Goal: Task Accomplishment & Management: Complete application form

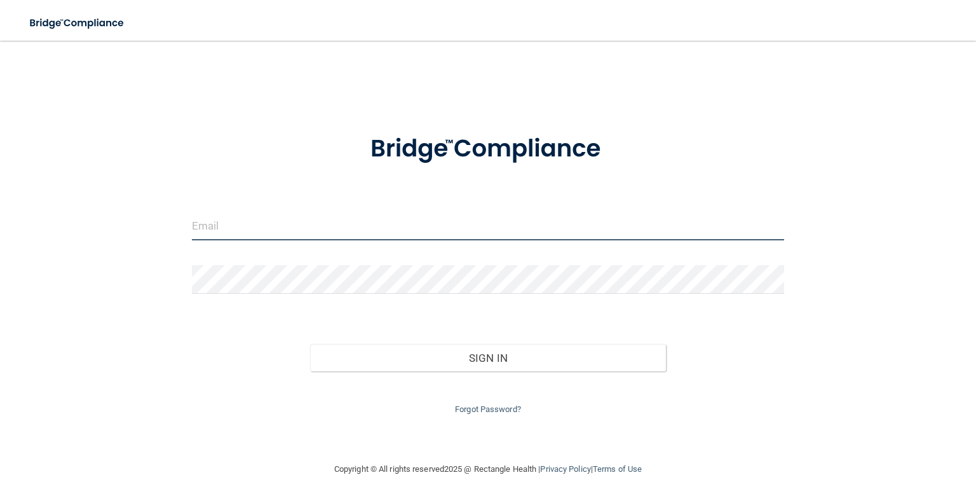
click at [286, 223] on input "email" at bounding box center [488, 226] width 592 height 29
type input "[PERSON_NAME][EMAIL_ADDRESS][PERSON_NAME][DOMAIN_NAME]"
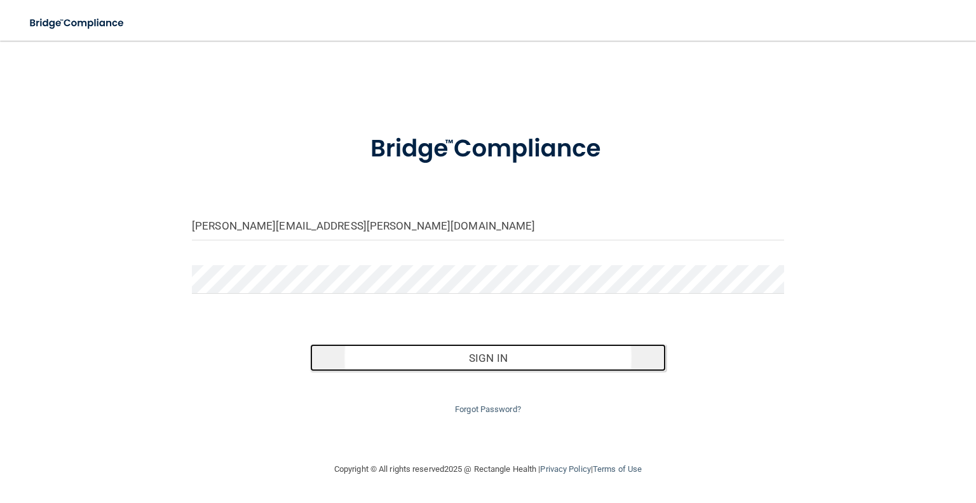
click at [422, 350] on button "Sign In" at bounding box center [487, 358] width 355 height 28
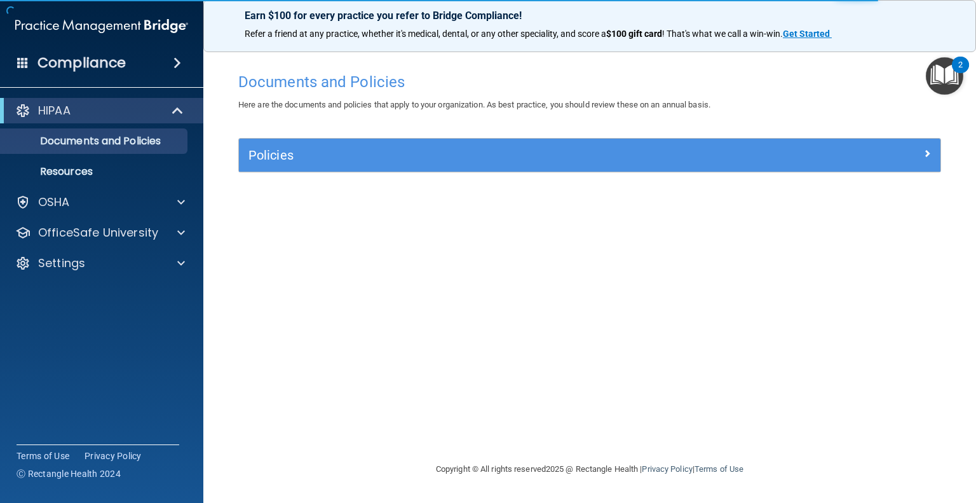
click at [89, 218] on div "HIPAA Documents and Policies Report an Incident Business Associates Emergency P…" at bounding box center [102, 189] width 204 height 193
click at [76, 229] on p "OfficeSafe University" at bounding box center [98, 232] width 120 height 15
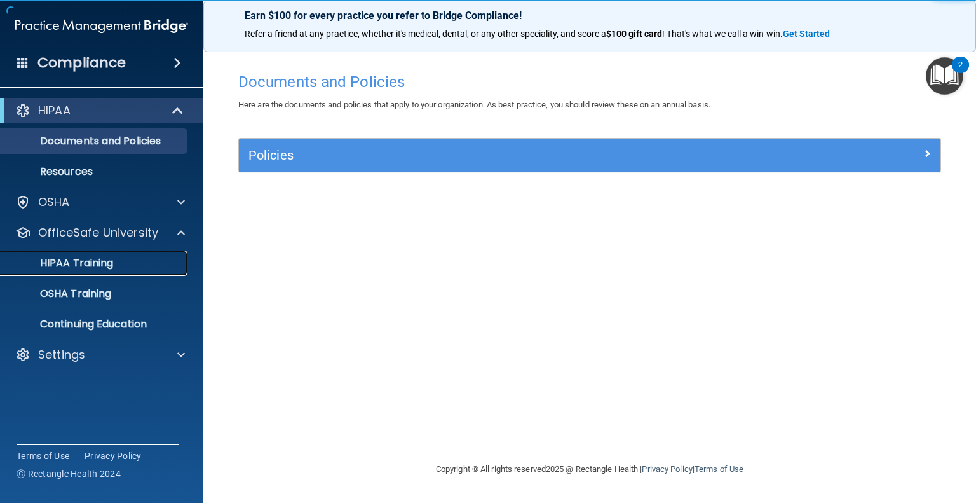
click at [86, 262] on p "HIPAA Training" at bounding box center [60, 263] width 105 height 13
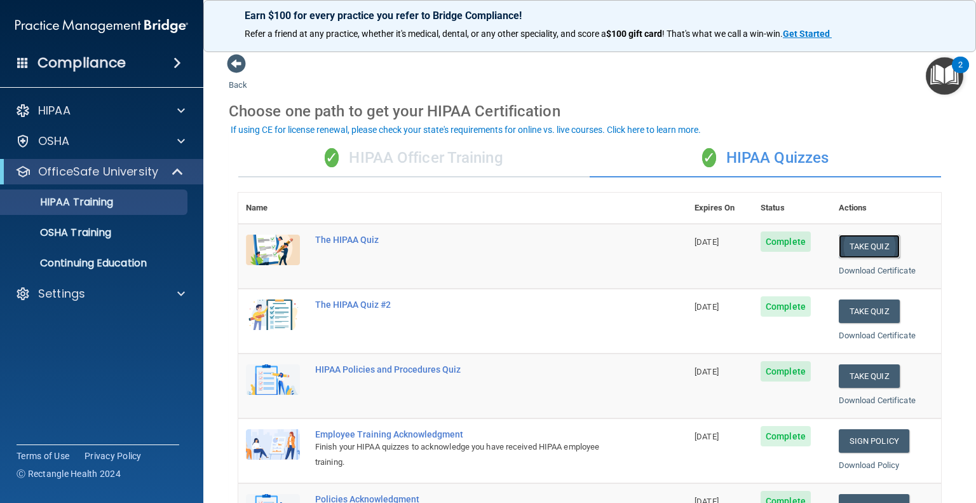
click at [850, 241] on button "Take Quiz" at bounding box center [869, 247] width 61 height 24
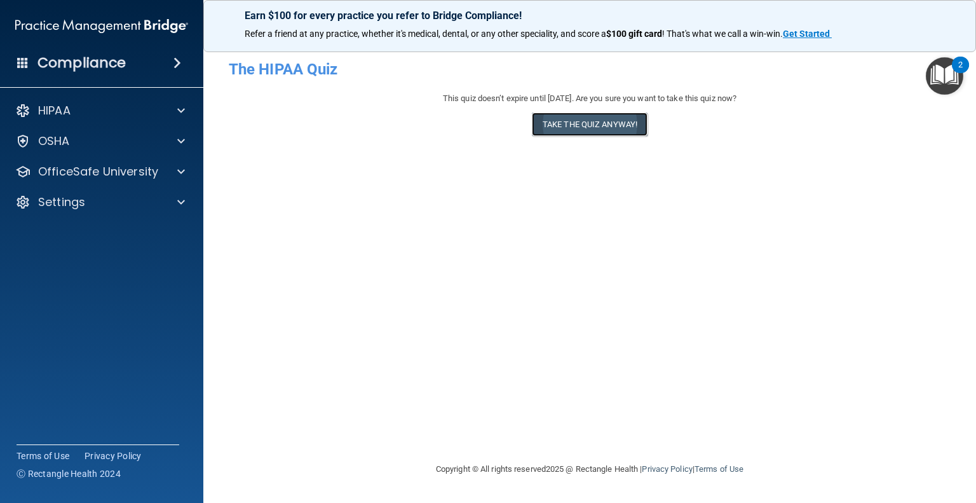
click at [614, 129] on button "Take the quiz anyway!" at bounding box center [590, 124] width 116 height 24
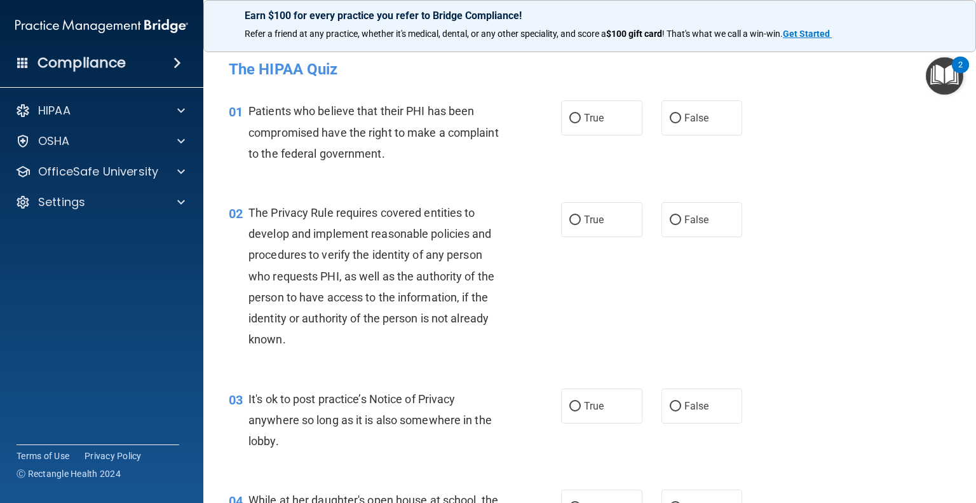
click at [614, 129] on label "True" at bounding box center [601, 117] width 81 height 35
click at [581, 123] on input "True" at bounding box center [574, 119] width 11 height 10
radio input "true"
click at [605, 215] on label "True" at bounding box center [601, 219] width 81 height 35
click at [581, 215] on input "True" at bounding box center [574, 220] width 11 height 10
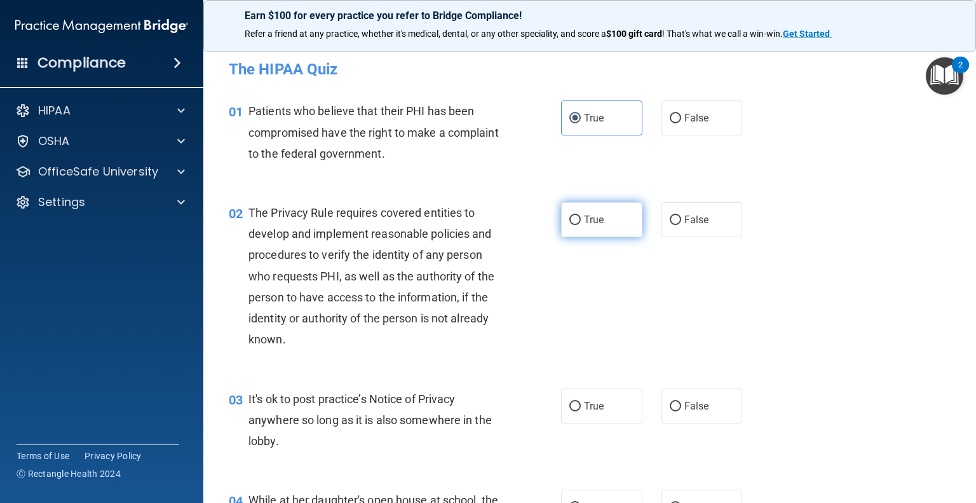
radio input "true"
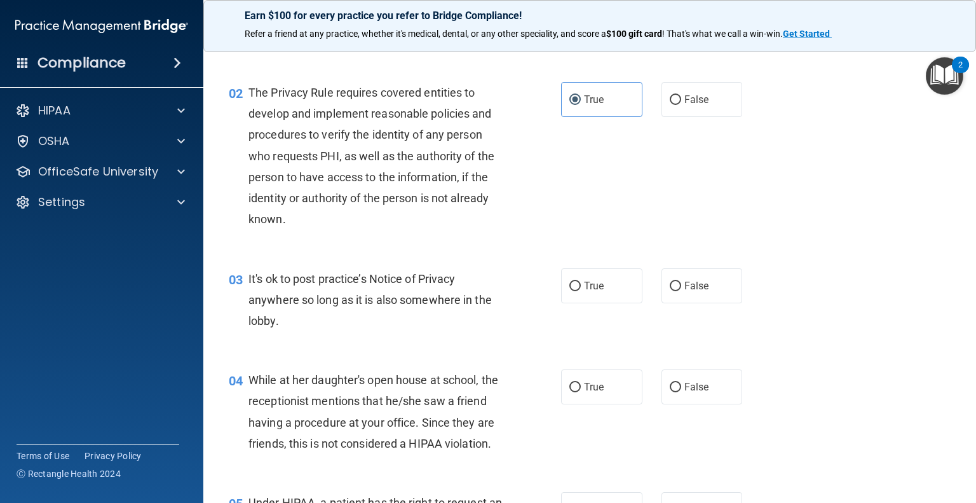
scroll to position [127, 0]
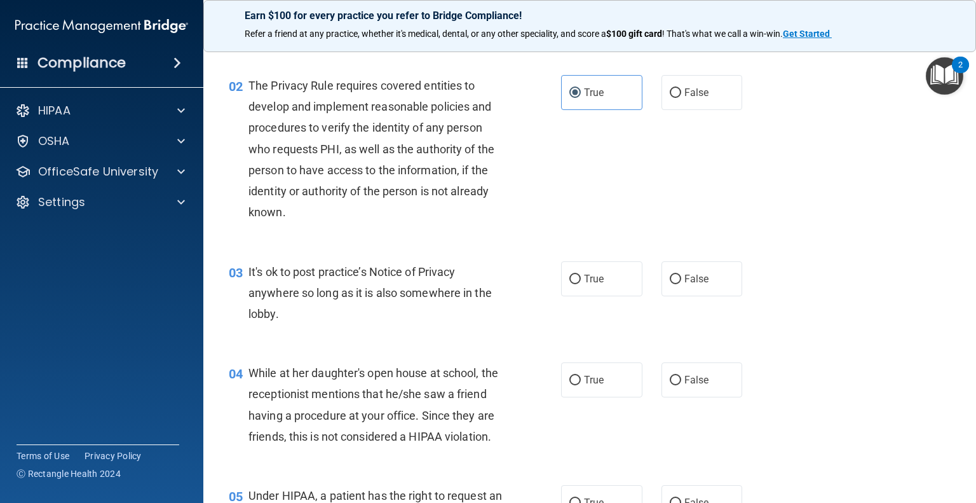
click at [596, 297] on div "03 It's ok to post practice’s Notice of Privacy anywhere so long as it is also …" at bounding box center [589, 296] width 741 height 102
click at [590, 289] on label "True" at bounding box center [601, 278] width 81 height 35
click at [581, 284] on input "True" at bounding box center [574, 280] width 11 height 10
radio input "true"
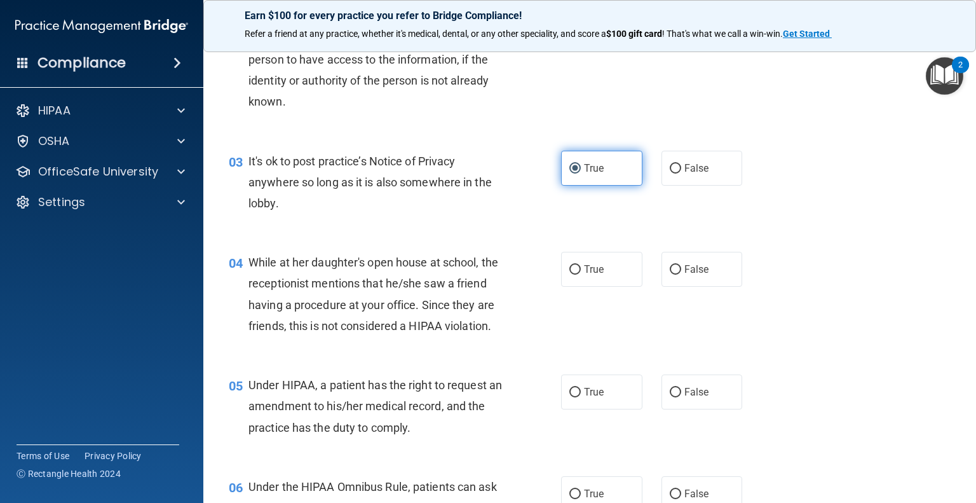
scroll to position [254, 0]
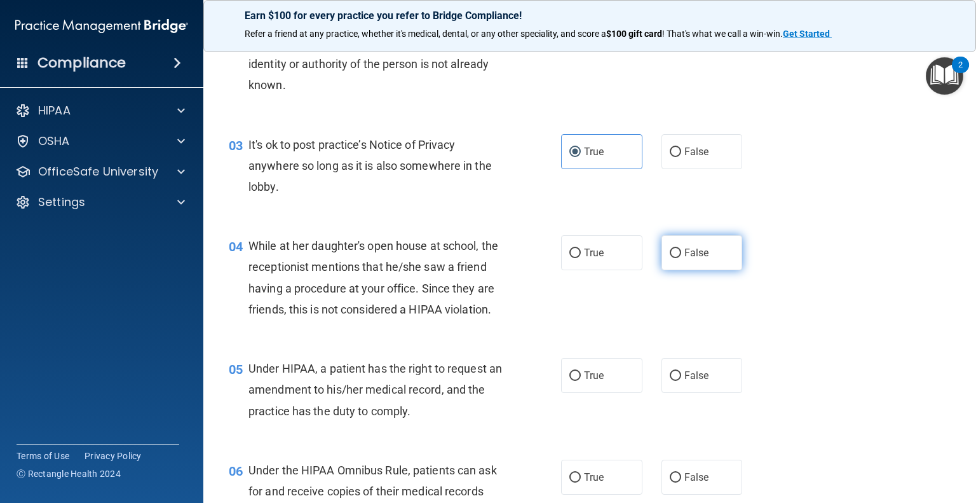
click at [675, 266] on label "False" at bounding box center [702, 252] width 81 height 35
click at [675, 258] on input "False" at bounding box center [675, 253] width 11 height 10
radio input "true"
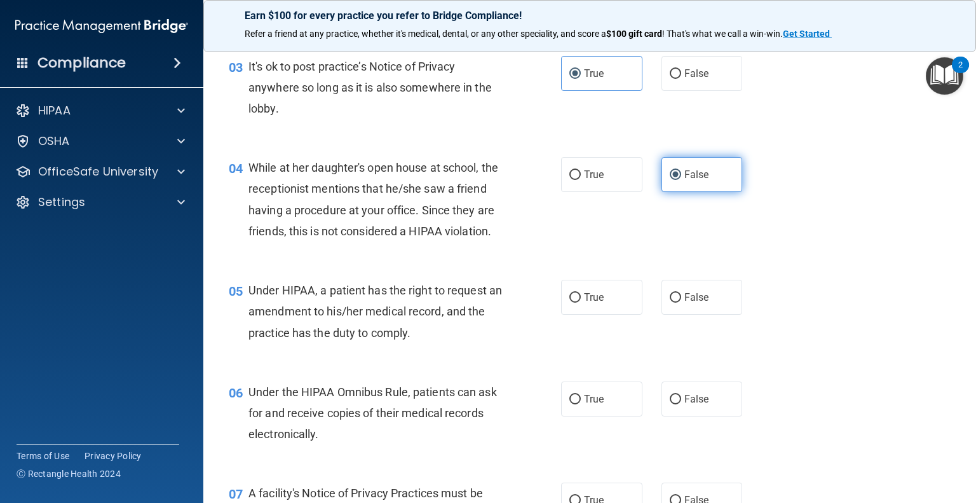
scroll to position [445, 0]
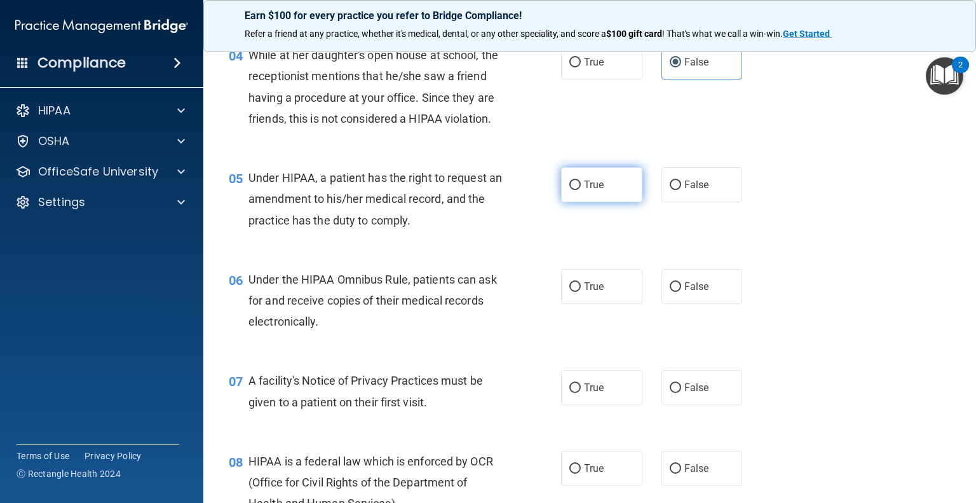
click at [622, 202] on label "True" at bounding box center [601, 184] width 81 height 35
click at [581, 190] on input "True" at bounding box center [574, 185] width 11 height 10
radio input "true"
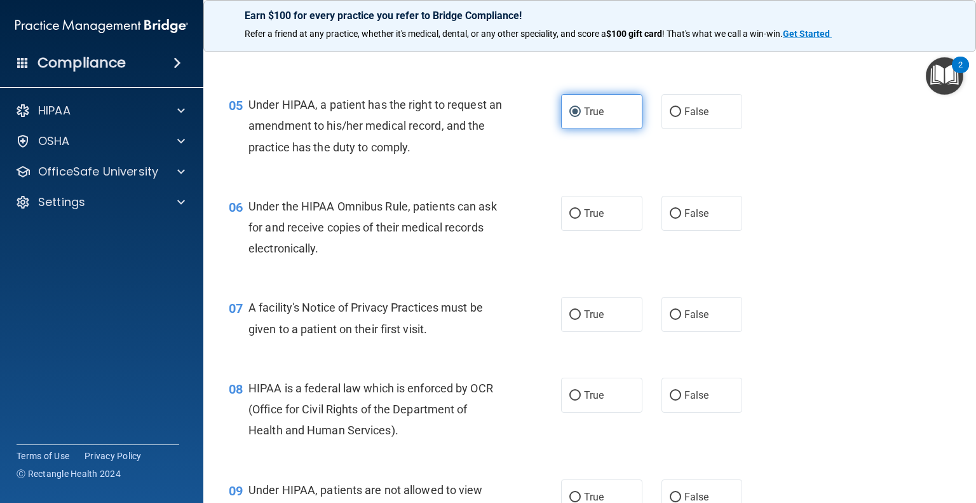
scroll to position [572, 0]
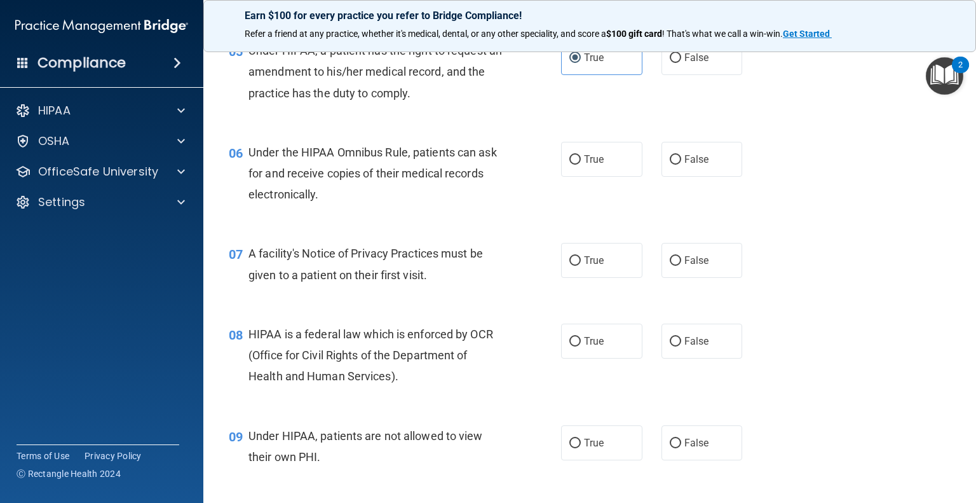
click at [639, 177] on div "True False" at bounding box center [658, 159] width 195 height 35
click at [633, 177] on label "True" at bounding box center [601, 159] width 81 height 35
click at [581, 165] on input "True" at bounding box center [574, 160] width 11 height 10
radio input "true"
click at [624, 278] on label "True" at bounding box center [601, 260] width 81 height 35
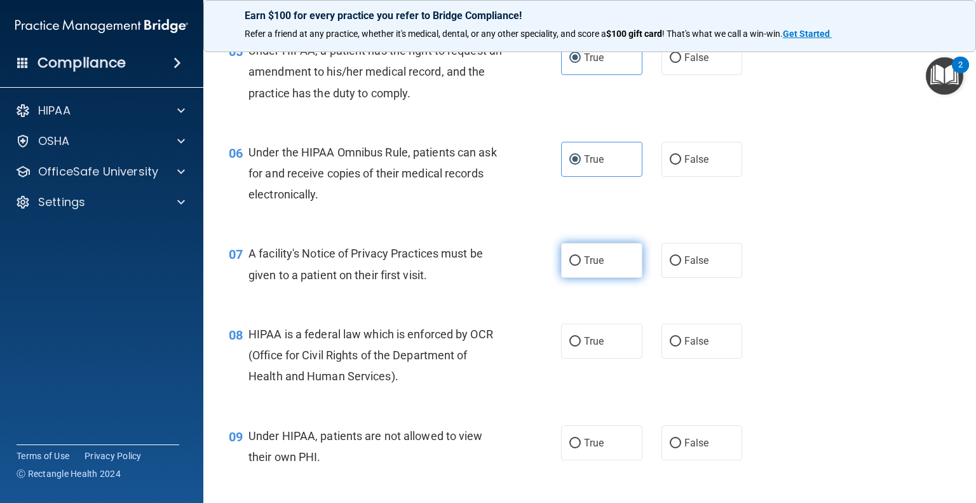
click at [581, 266] on input "True" at bounding box center [574, 261] width 11 height 10
radio input "true"
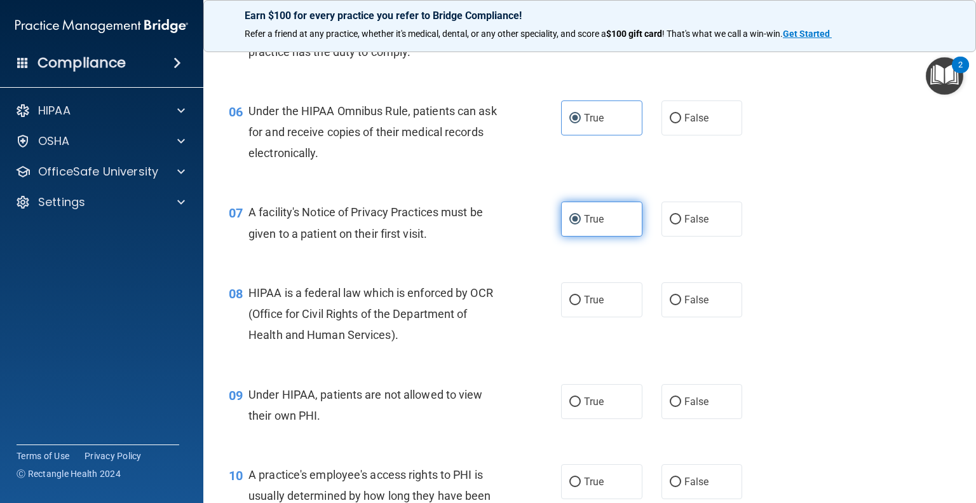
scroll to position [636, 0]
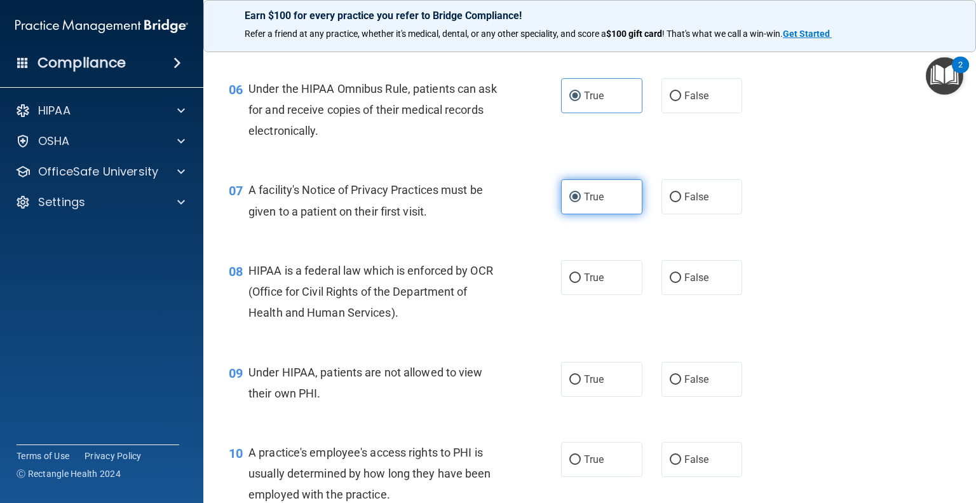
click at [624, 284] on label "True" at bounding box center [601, 277] width 81 height 35
click at [581, 283] on input "True" at bounding box center [574, 278] width 11 height 10
radio input "true"
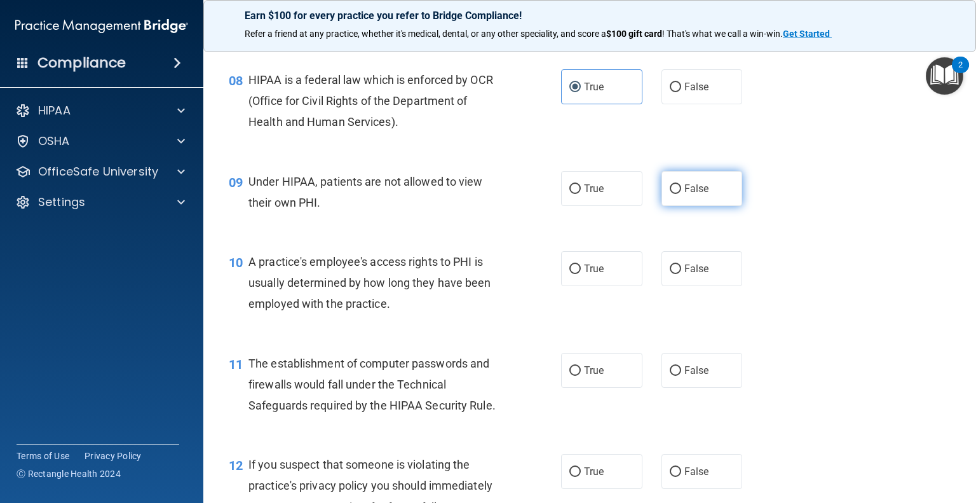
click at [690, 194] on span "False" at bounding box center [696, 188] width 25 height 12
click at [681, 194] on input "False" at bounding box center [675, 189] width 11 height 10
radio input "true"
click at [711, 282] on label "False" at bounding box center [702, 268] width 81 height 35
click at [681, 274] on input "False" at bounding box center [675, 269] width 11 height 10
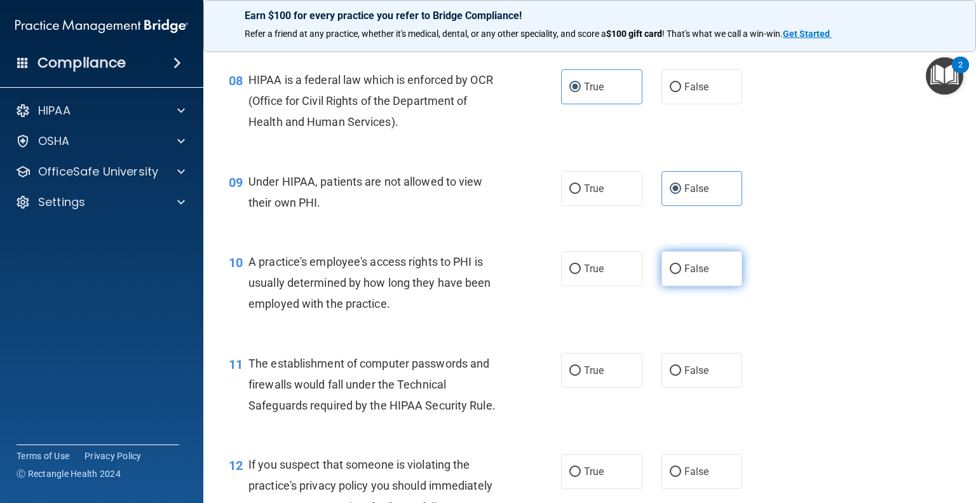
radio input "true"
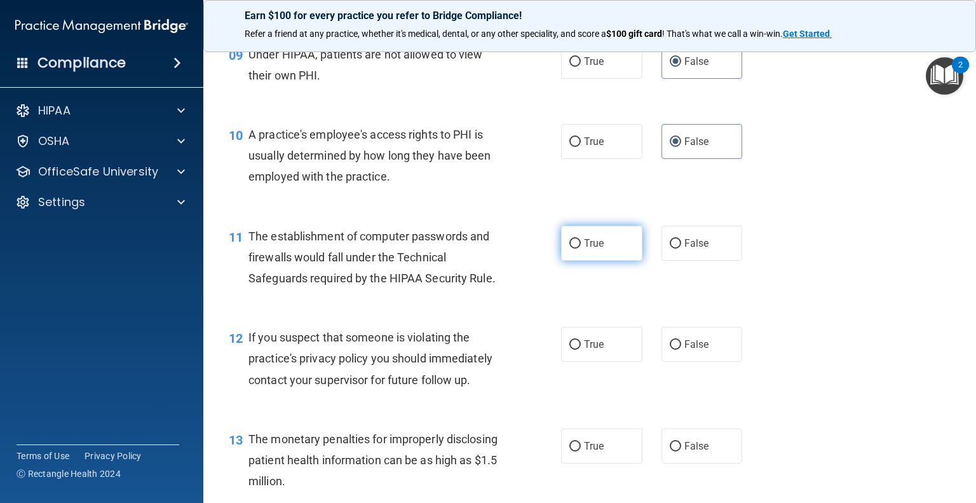
click at [615, 261] on label "True" at bounding box center [601, 243] width 81 height 35
click at [581, 248] on input "True" at bounding box center [574, 244] width 11 height 10
radio input "true"
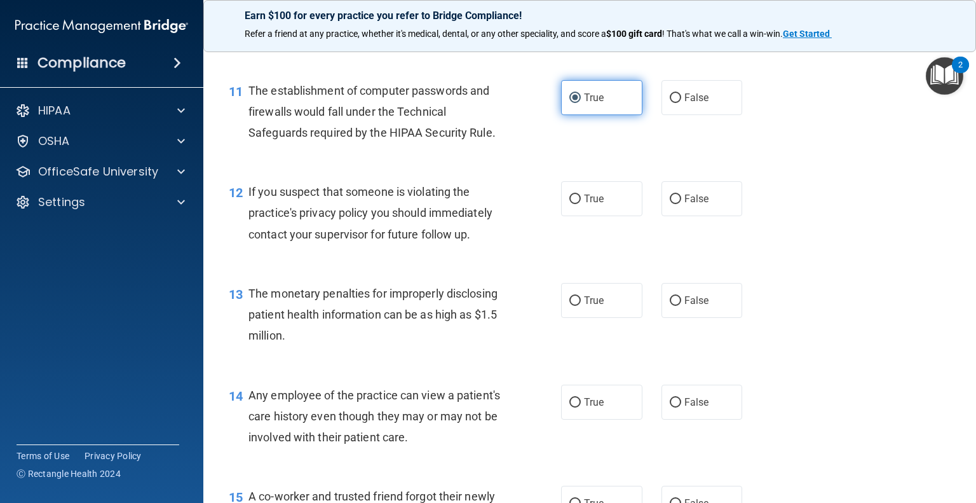
scroll to position [1144, 0]
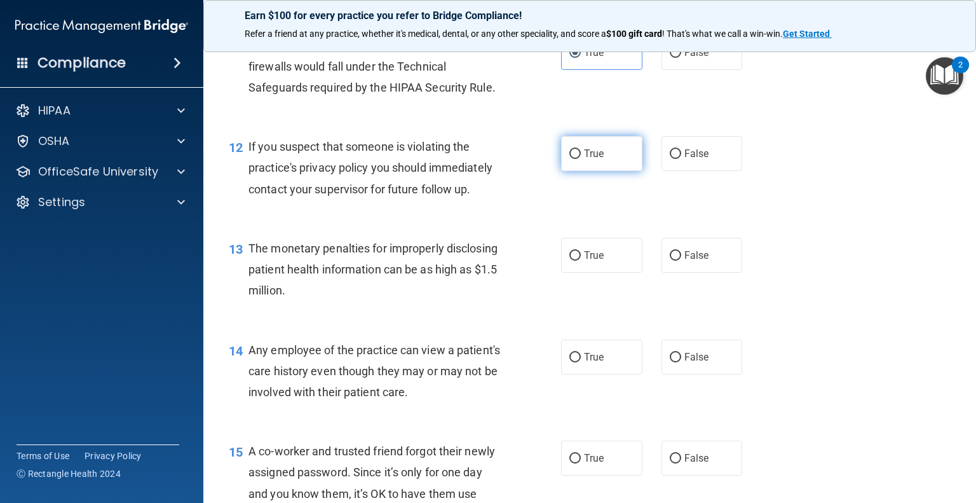
click at [632, 171] on label "True" at bounding box center [601, 153] width 81 height 35
click at [581, 159] on input "True" at bounding box center [574, 154] width 11 height 10
radio input "true"
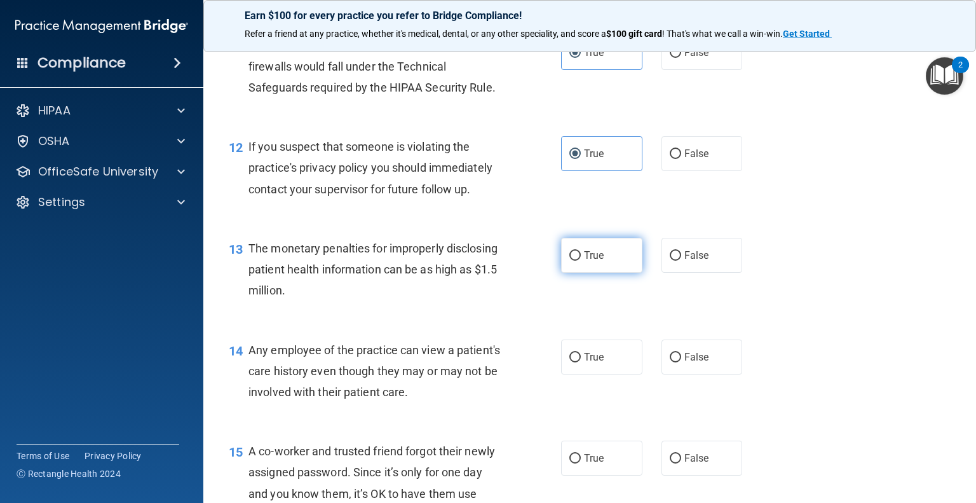
click at [582, 273] on label "True" at bounding box center [601, 255] width 81 height 35
click at [581, 261] on input "True" at bounding box center [574, 256] width 11 height 10
radio input "true"
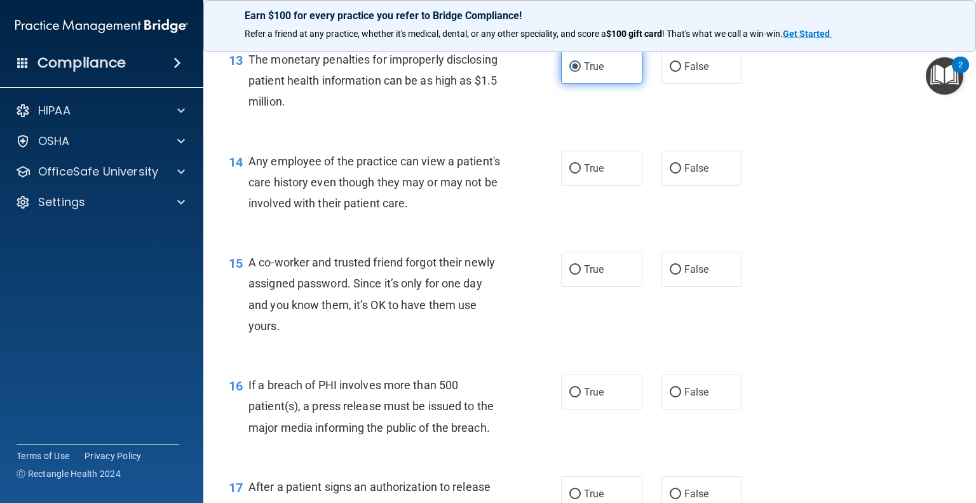
scroll to position [1335, 0]
drag, startPoint x: 622, startPoint y: 196, endPoint x: 663, endPoint y: 194, distance: 42.0
click at [622, 184] on label "True" at bounding box center [601, 166] width 81 height 35
click at [581, 172] on input "True" at bounding box center [574, 167] width 11 height 10
radio input "true"
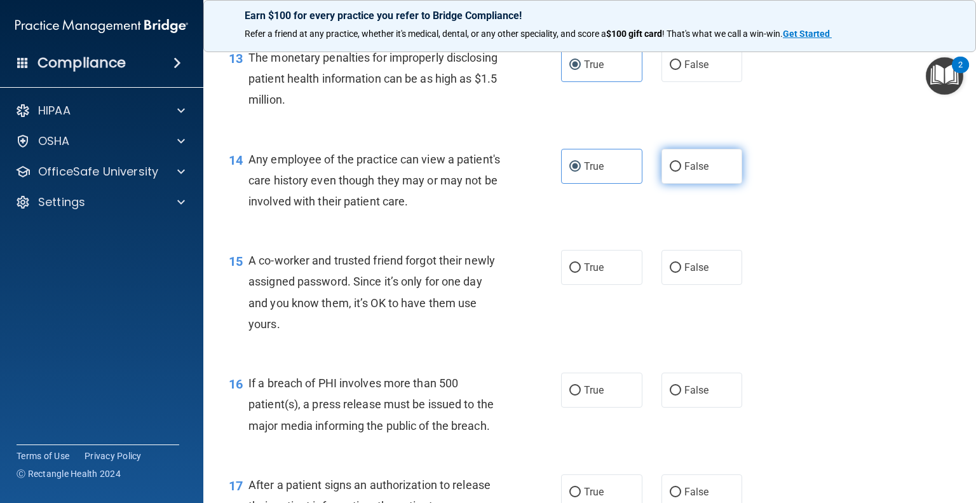
click at [690, 184] on label "False" at bounding box center [702, 166] width 81 height 35
click at [681, 172] on input "False" at bounding box center [675, 167] width 11 height 10
radio input "true"
radio input "false"
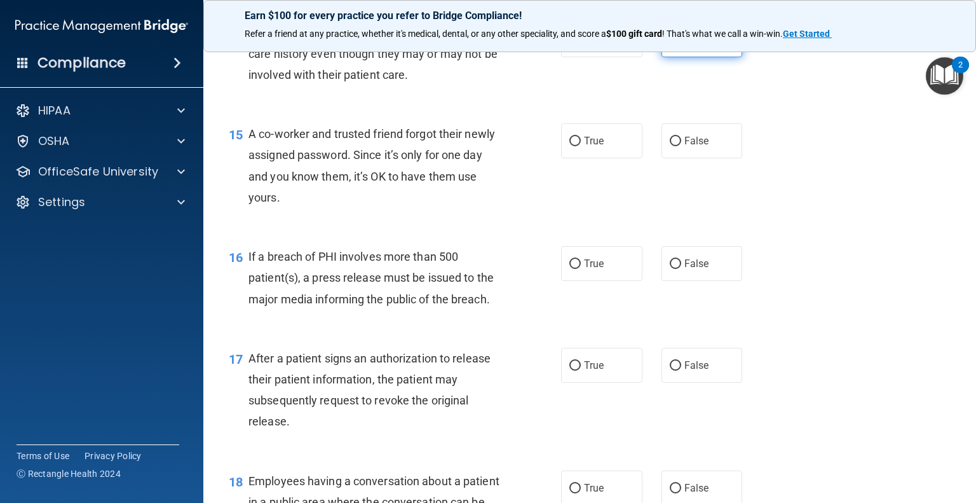
scroll to position [1462, 0]
click at [697, 158] on label "False" at bounding box center [702, 140] width 81 height 35
click at [681, 146] on input "False" at bounding box center [675, 141] width 11 height 10
radio input "true"
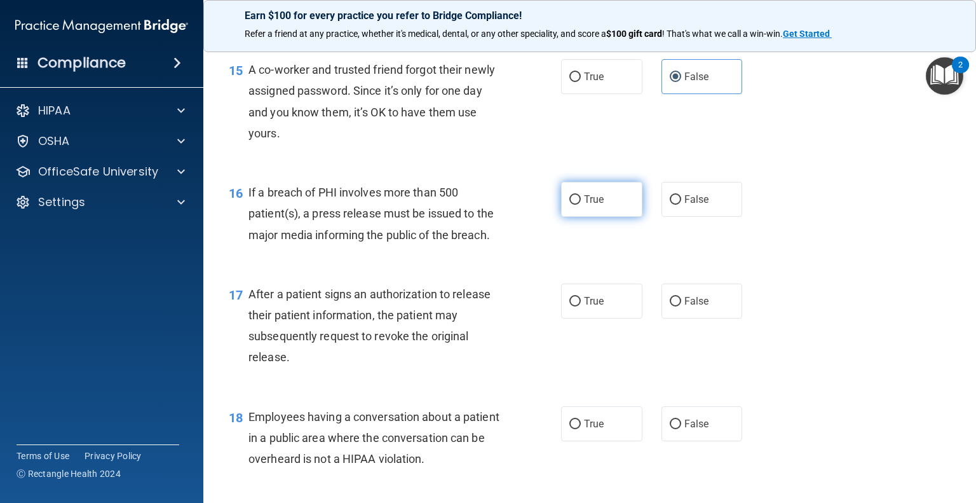
click at [604, 217] on label "True" at bounding box center [601, 199] width 81 height 35
click at [581, 205] on input "True" at bounding box center [574, 200] width 11 height 10
radio input "true"
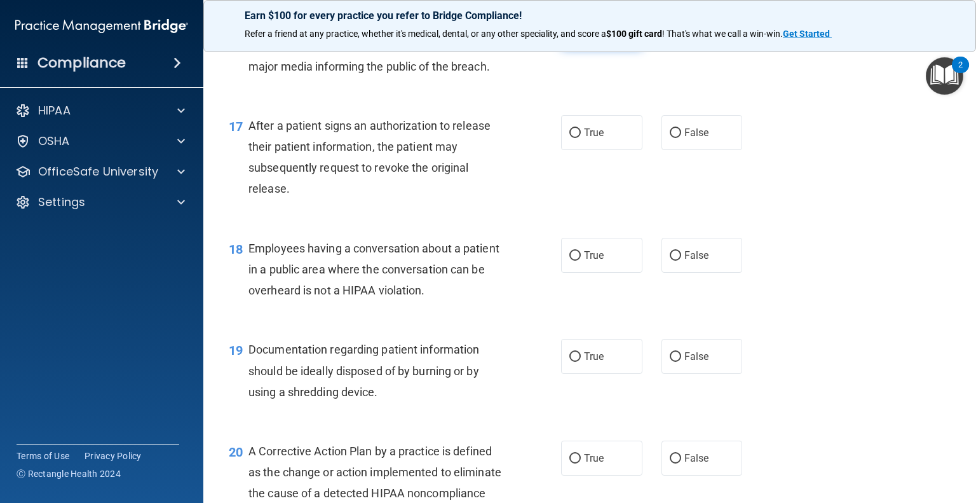
scroll to position [1716, 0]
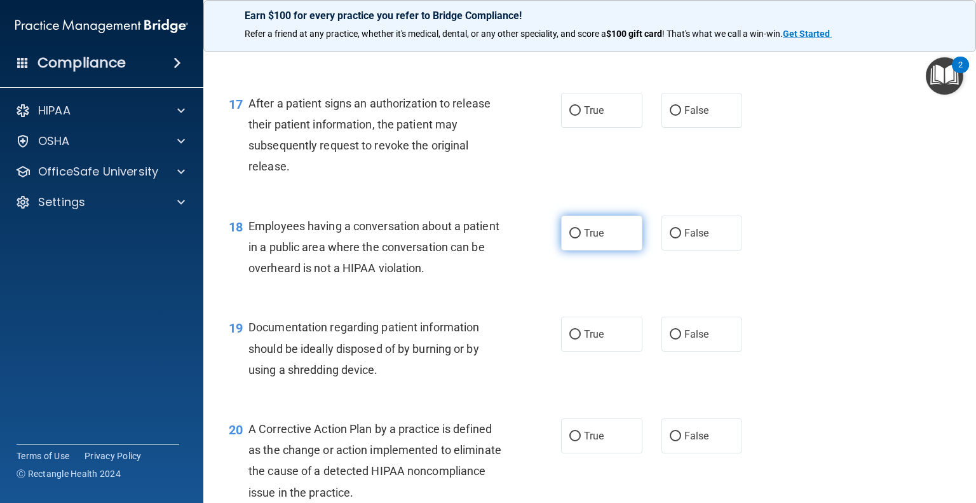
click at [599, 239] on span "True" at bounding box center [594, 233] width 20 height 12
click at [581, 238] on input "True" at bounding box center [574, 234] width 11 height 10
radio input "true"
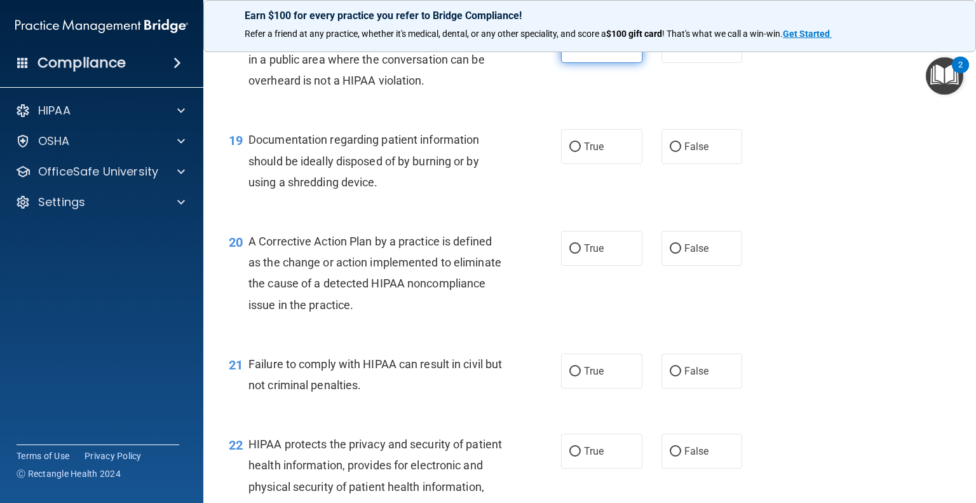
scroll to position [1907, 0]
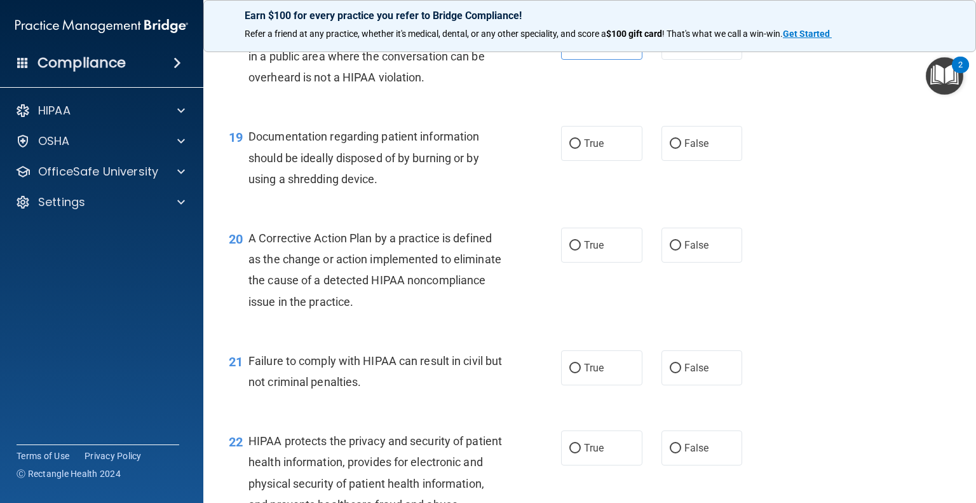
click at [606, 238] on div "20 A Corrective Action Plan by a practice is defined as the change or action im…" at bounding box center [589, 273] width 741 height 123
click at [608, 262] on label "True" at bounding box center [601, 245] width 81 height 35
click at [581, 250] on input "True" at bounding box center [574, 246] width 11 height 10
radio input "true"
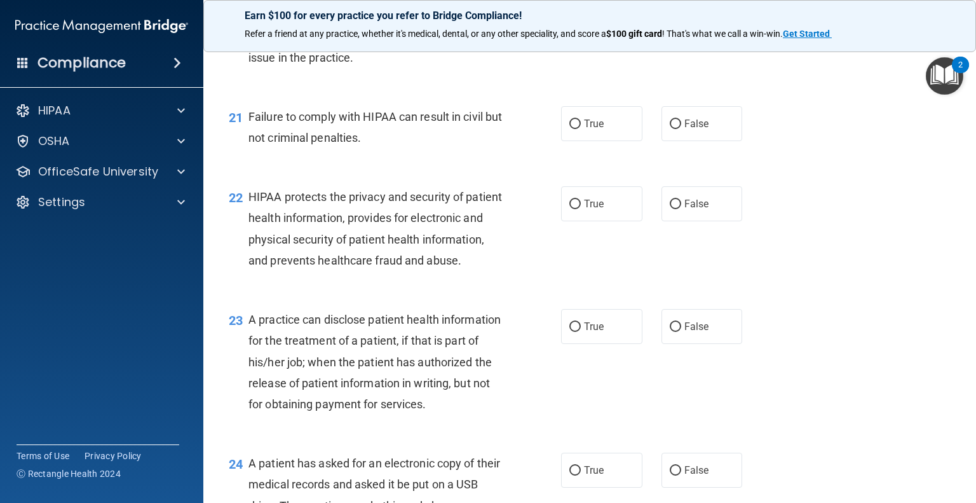
scroll to position [2161, 0]
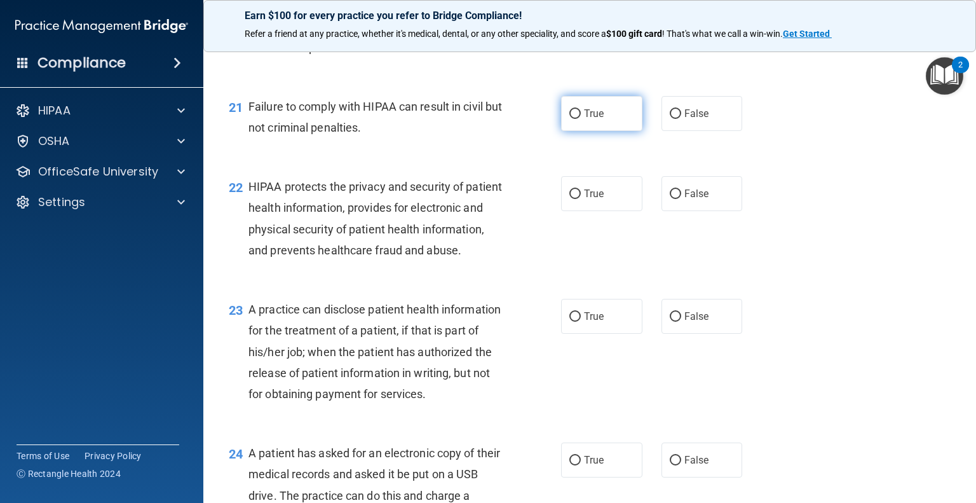
click at [613, 131] on label "True" at bounding box center [601, 113] width 81 height 35
click at [581, 119] on input "True" at bounding box center [574, 114] width 11 height 10
radio input "true"
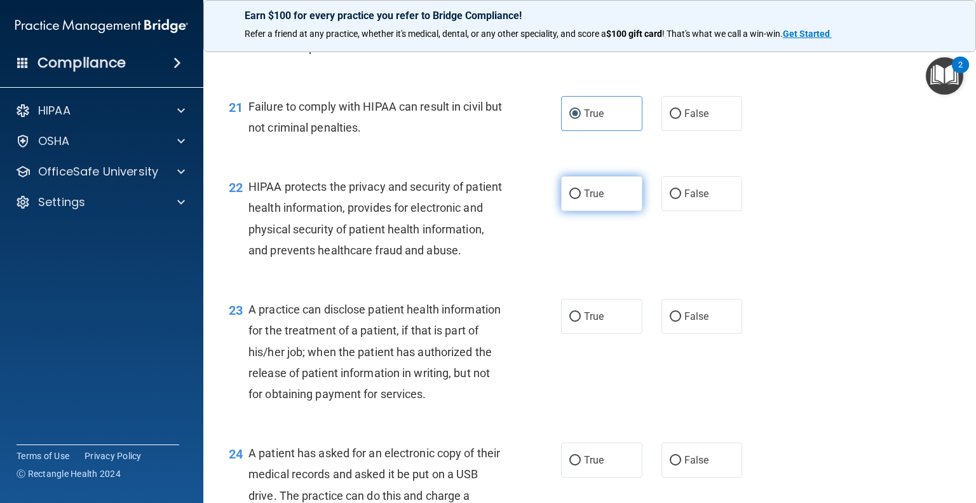
click at [608, 211] on label "True" at bounding box center [601, 193] width 81 height 35
click at [581, 199] on input "True" at bounding box center [574, 194] width 11 height 10
radio input "true"
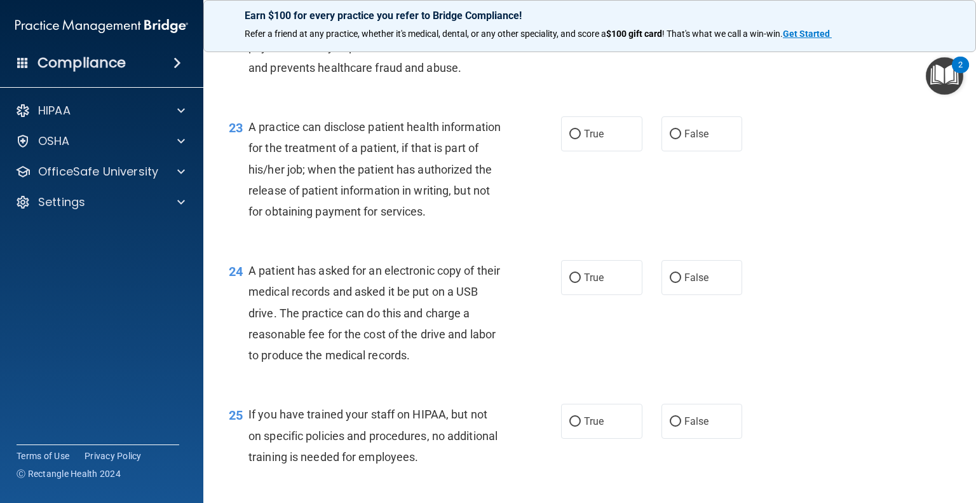
scroll to position [2351, 0]
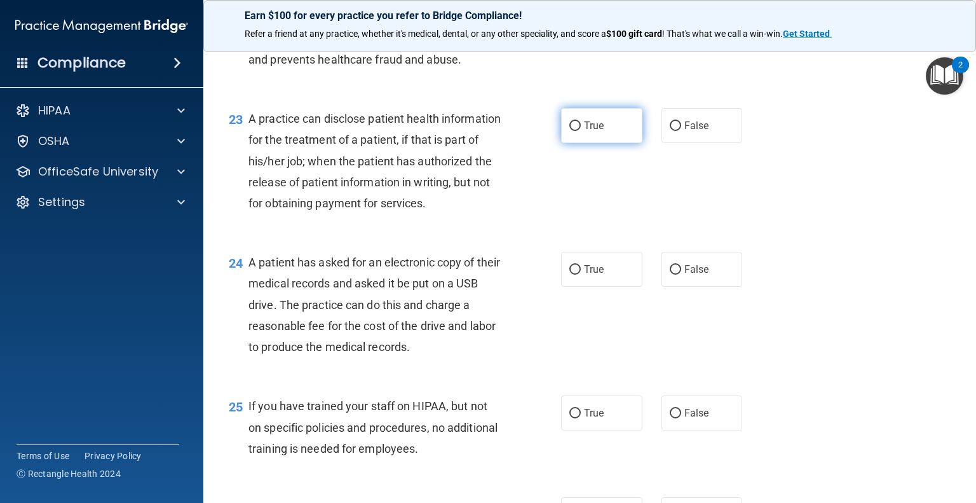
click at [611, 143] on label "True" at bounding box center [601, 125] width 81 height 35
click at [581, 131] on input "True" at bounding box center [574, 126] width 11 height 10
radio input "true"
click at [668, 287] on label "False" at bounding box center [702, 269] width 81 height 35
click at [670, 275] on input "False" at bounding box center [675, 270] width 11 height 10
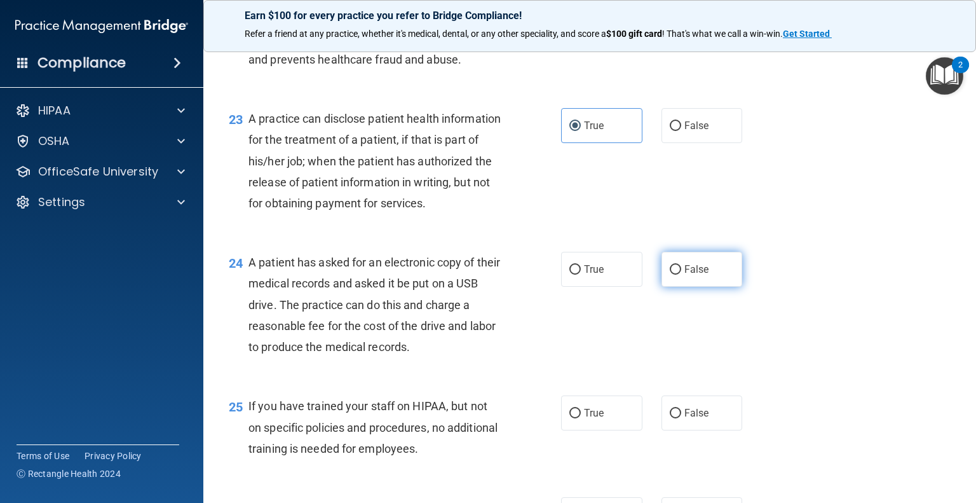
radio input "true"
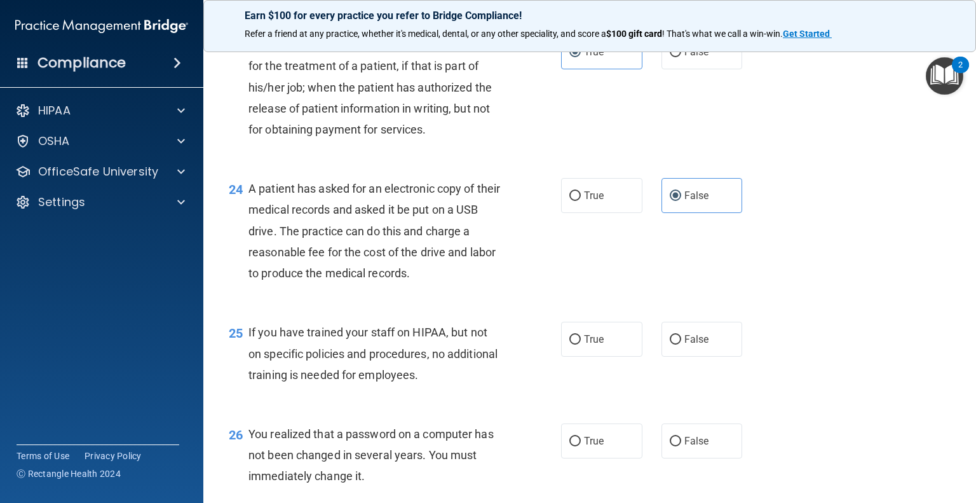
scroll to position [2479, 0]
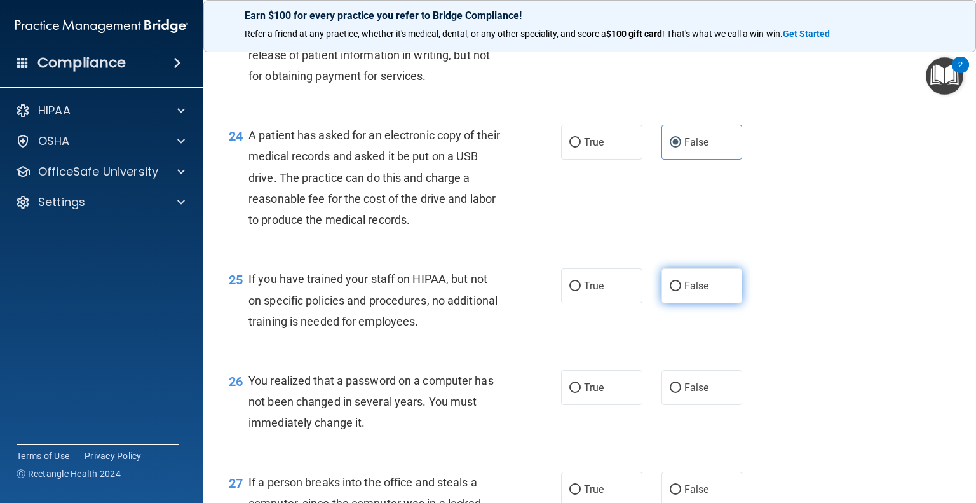
click at [704, 303] on label "False" at bounding box center [702, 285] width 81 height 35
click at [681, 291] on input "False" at bounding box center [675, 287] width 11 height 10
radio input "true"
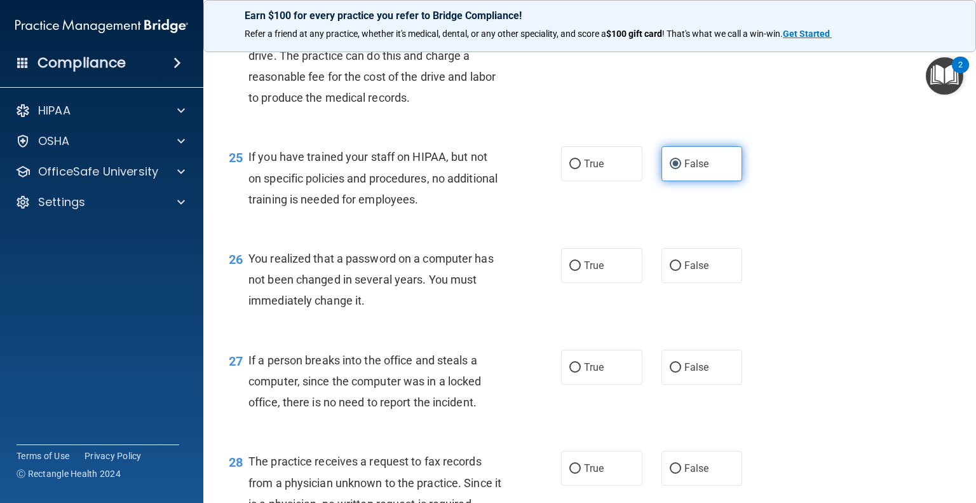
scroll to position [2606, 0]
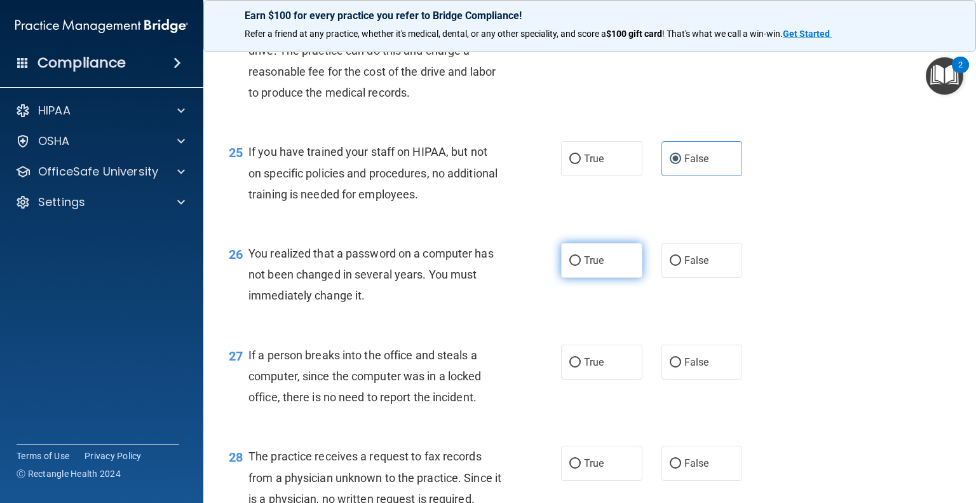
click at [611, 278] on label "True" at bounding box center [601, 260] width 81 height 35
click at [581, 266] on input "True" at bounding box center [574, 261] width 11 height 10
radio input "true"
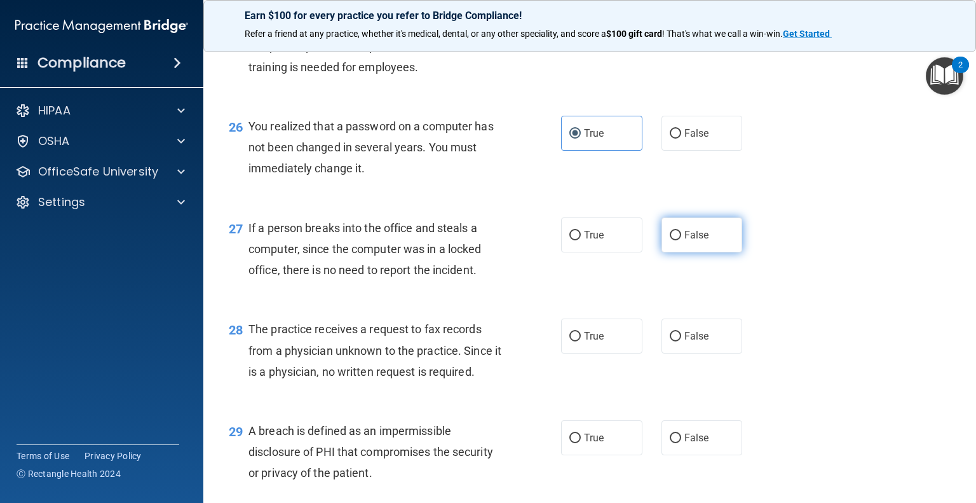
click at [696, 252] on label "False" at bounding box center [702, 234] width 81 height 35
click at [681, 240] on input "False" at bounding box center [675, 236] width 11 height 10
radio input "true"
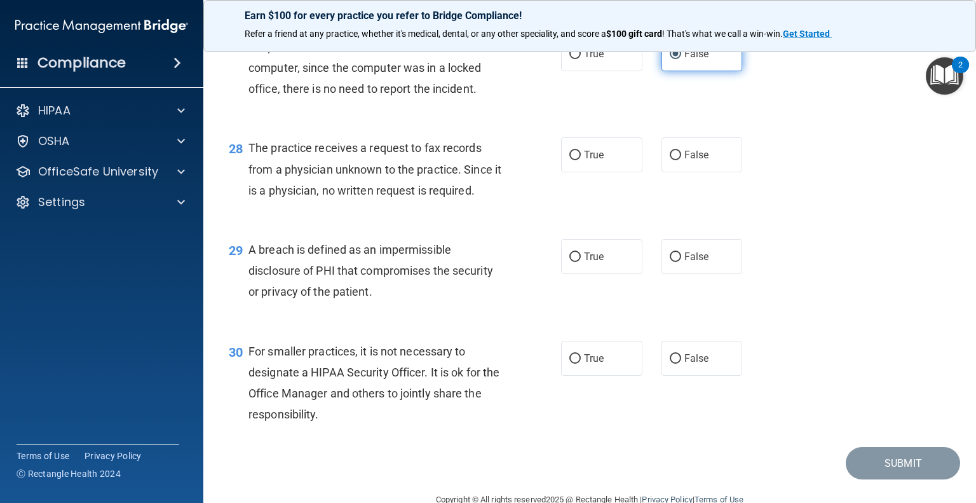
scroll to position [2923, 0]
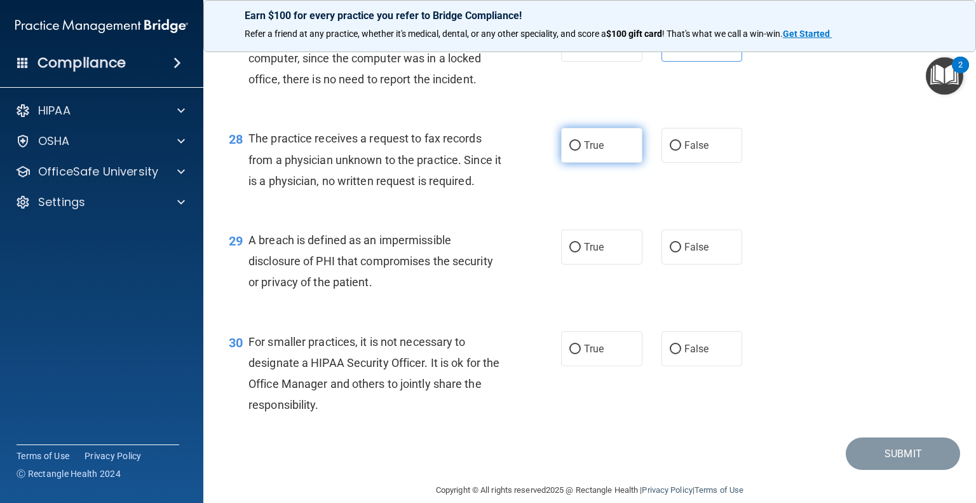
click at [608, 163] on label "True" at bounding box center [601, 145] width 81 height 35
click at [581, 151] on input "True" at bounding box center [574, 146] width 11 height 10
radio input "true"
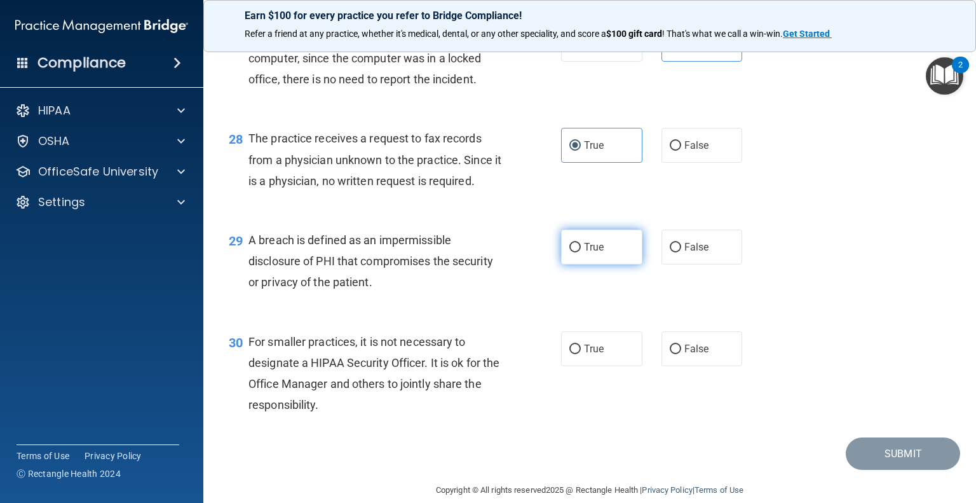
click at [585, 264] on label "True" at bounding box center [601, 246] width 81 height 35
click at [581, 252] on input "True" at bounding box center [574, 248] width 11 height 10
radio input "true"
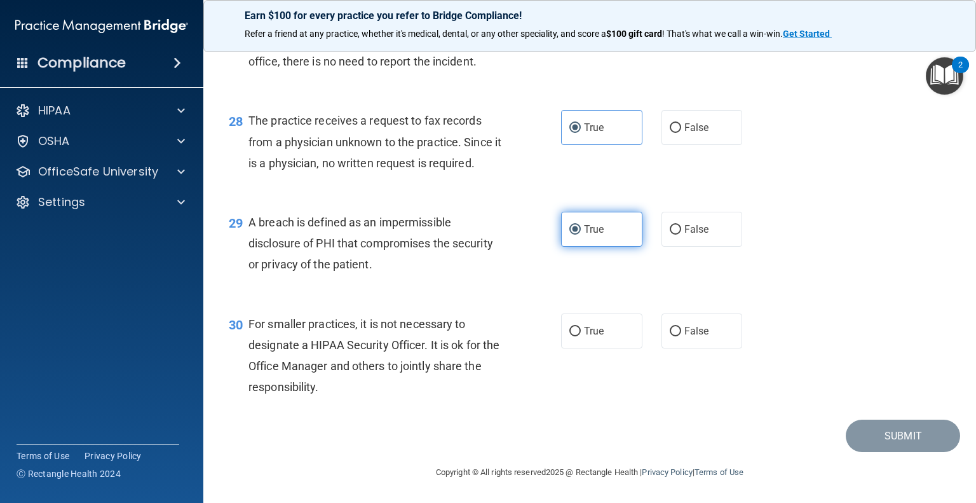
scroll to position [3005, 0]
click at [684, 335] on span "False" at bounding box center [696, 331] width 25 height 12
click at [681, 335] on input "False" at bounding box center [675, 332] width 11 height 10
radio input "true"
click at [815, 414] on div "30 For smaller practices, it is not necessary to designate a HIPAA Security Off…" at bounding box center [589, 358] width 741 height 123
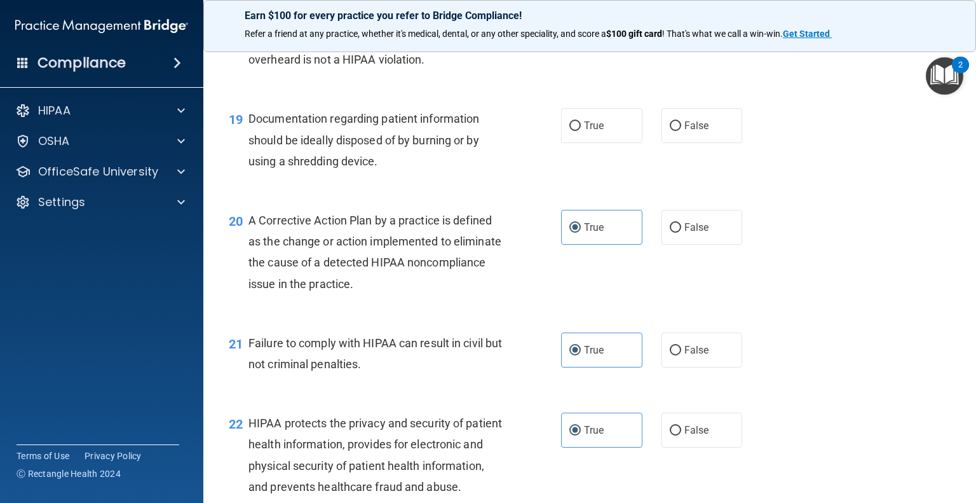
scroll to position [1734, 0]
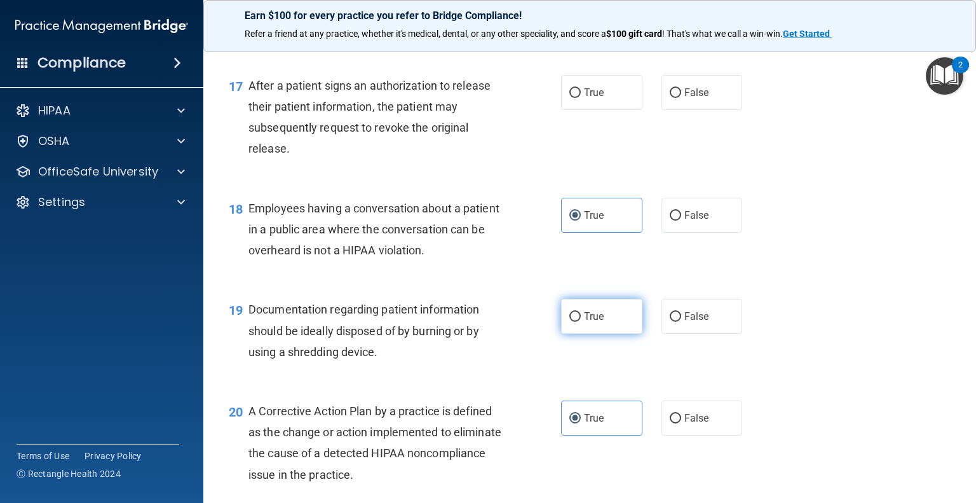
click at [607, 334] on label "True" at bounding box center [601, 316] width 81 height 35
click at [581, 322] on input "True" at bounding box center [574, 317] width 11 height 10
radio input "true"
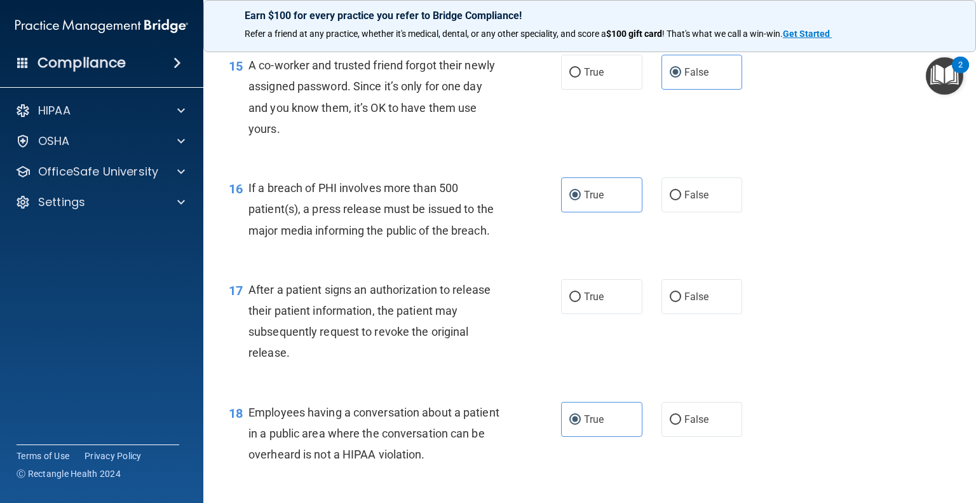
scroll to position [1480, 0]
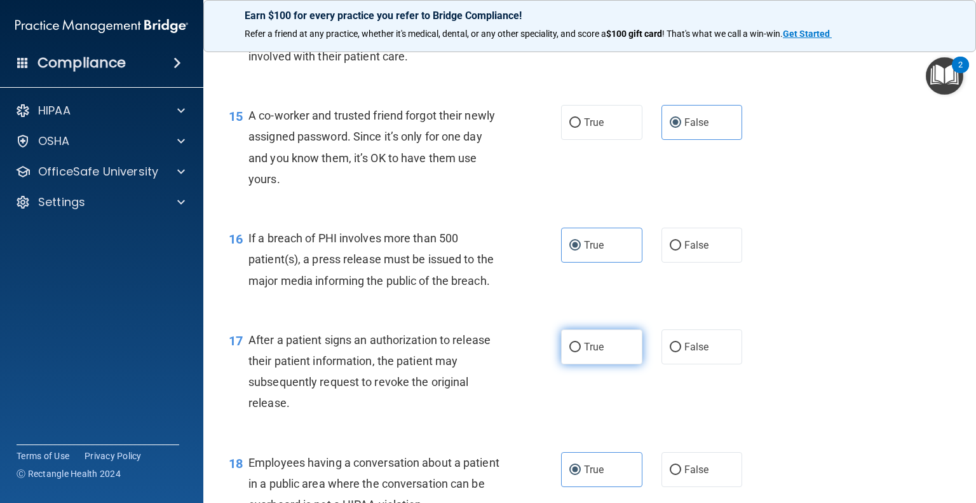
click at [584, 353] on span "True" at bounding box center [594, 347] width 20 height 12
click at [581, 352] on input "True" at bounding box center [574, 348] width 11 height 10
radio input "true"
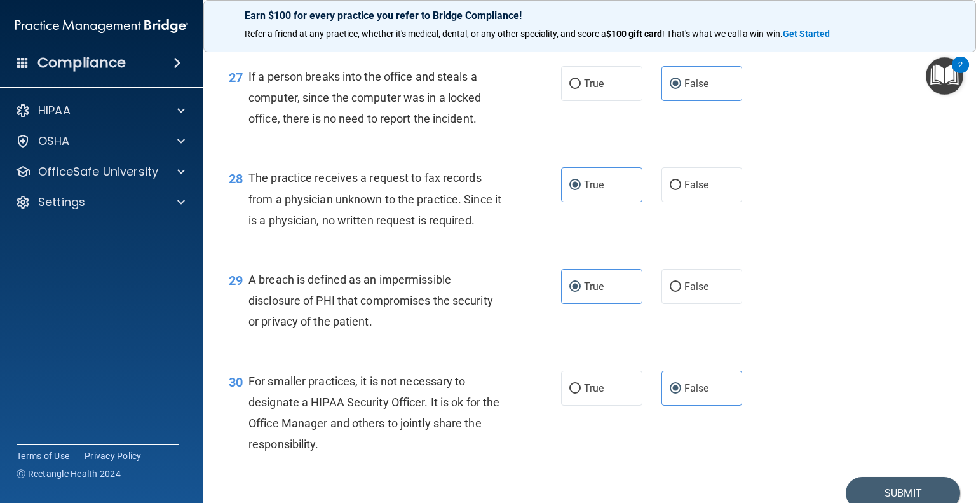
scroll to position [3005, 0]
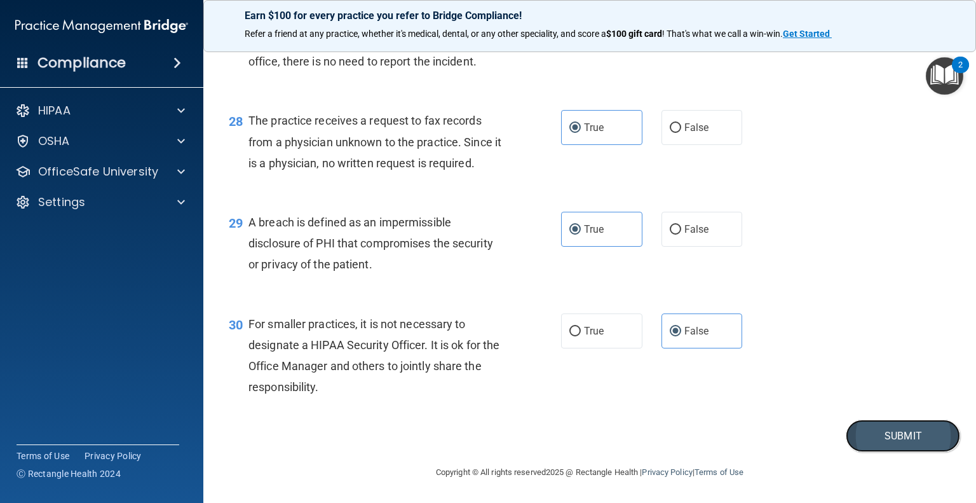
click at [855, 428] on button "Submit" at bounding box center [903, 435] width 114 height 32
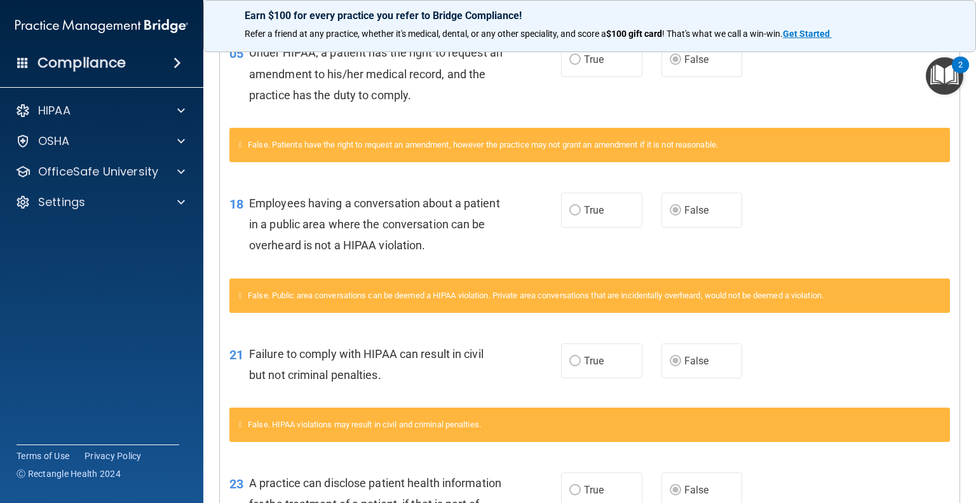
scroll to position [464, 0]
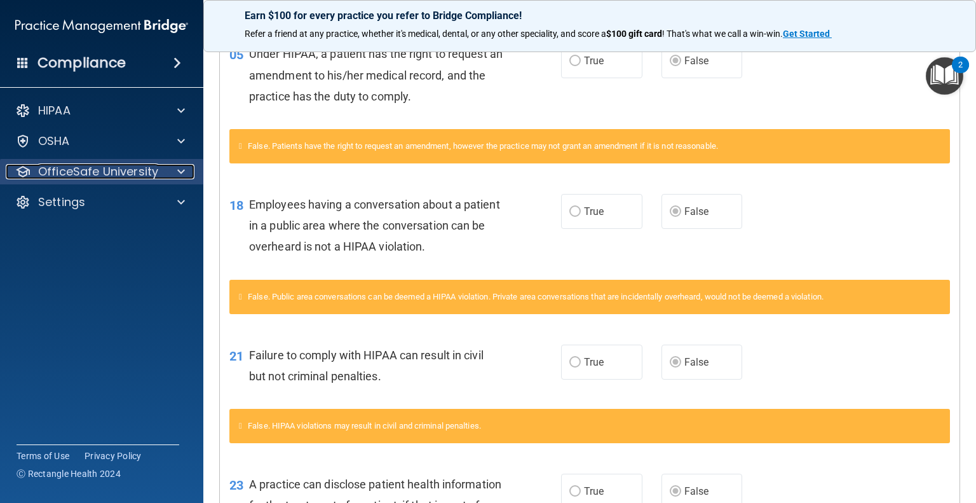
click at [69, 179] on p "OfficeSafe University" at bounding box center [98, 171] width 120 height 15
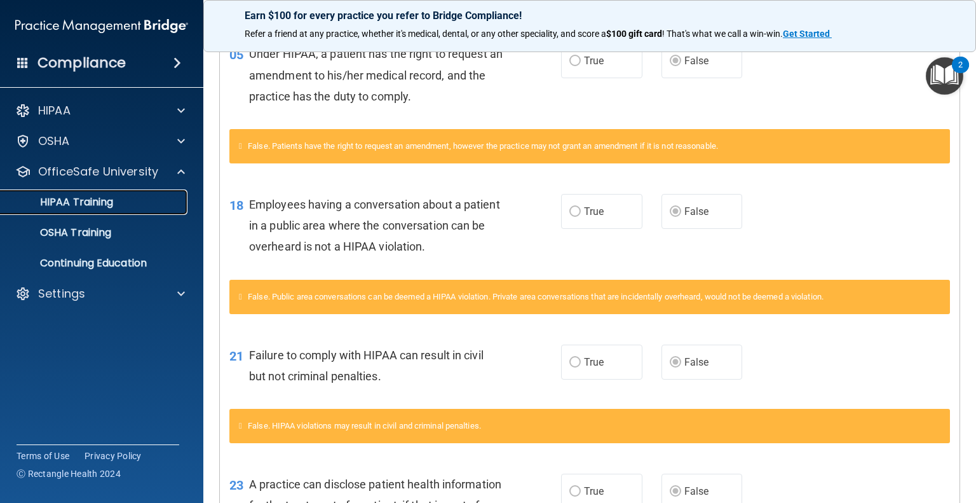
click at [67, 207] on p "HIPAA Training" at bounding box center [60, 202] width 105 height 13
